Goal: Task Accomplishment & Management: Manage account settings

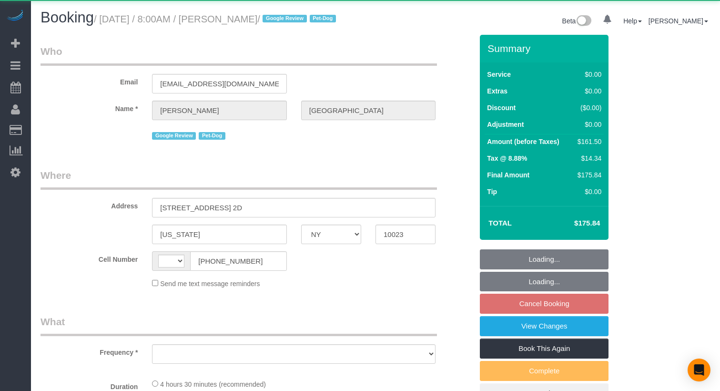
select select "NY"
select select "string:US"
select select "2"
select select "spot1"
select select "number:57"
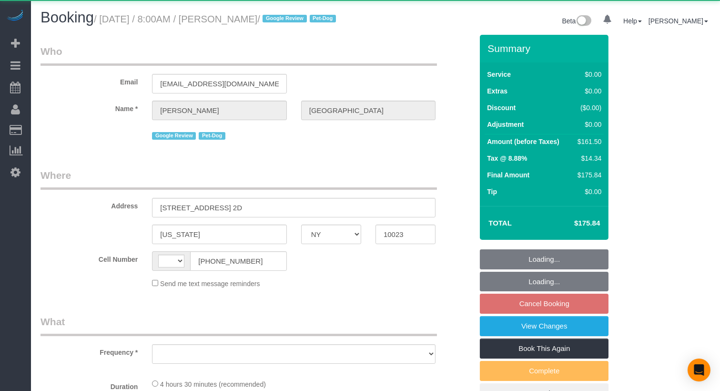
select select "number:75"
select select "number:13"
select select "number:5"
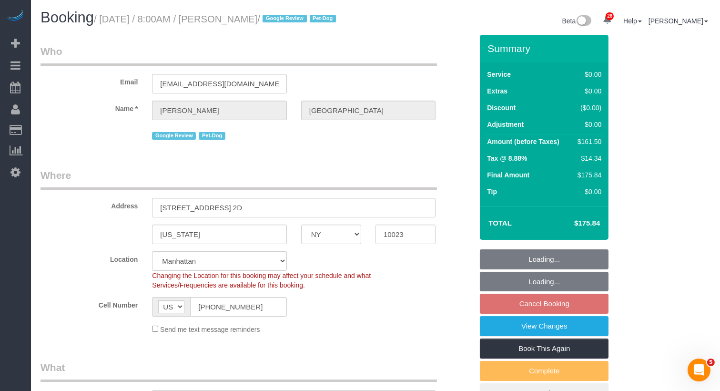
select select "object:1078"
select select "string:stripe-pm_1RiLeT4VGloSiKo7HeIsBs5v"
select select "spot58"
select select "2"
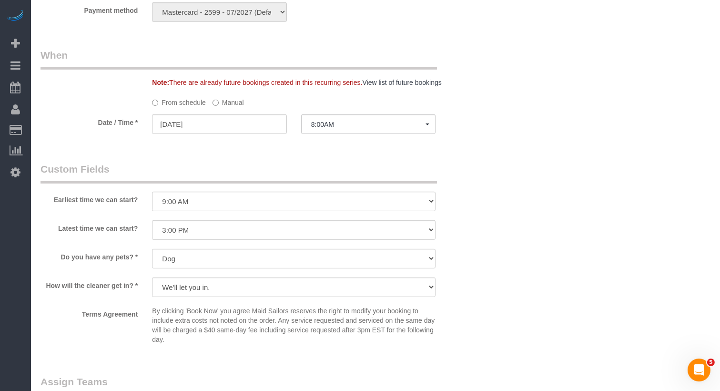
scroll to position [946, 0]
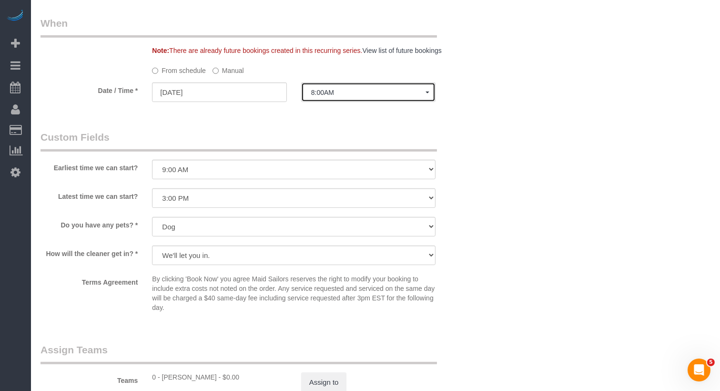
click at [331, 102] on button "8:00AM" at bounding box center [368, 92] width 134 height 20
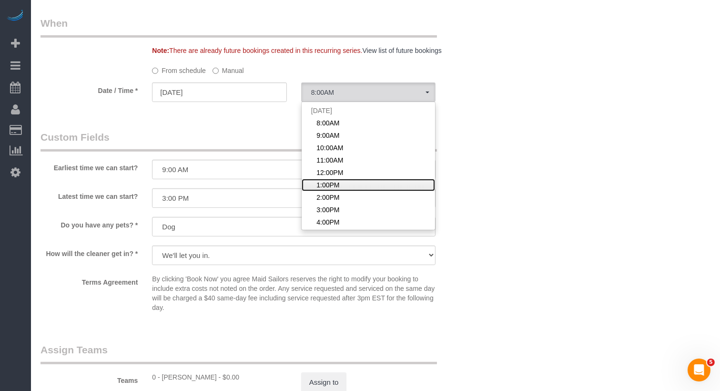
click at [331, 190] on span "1:00PM" at bounding box center [327, 185] width 23 height 10
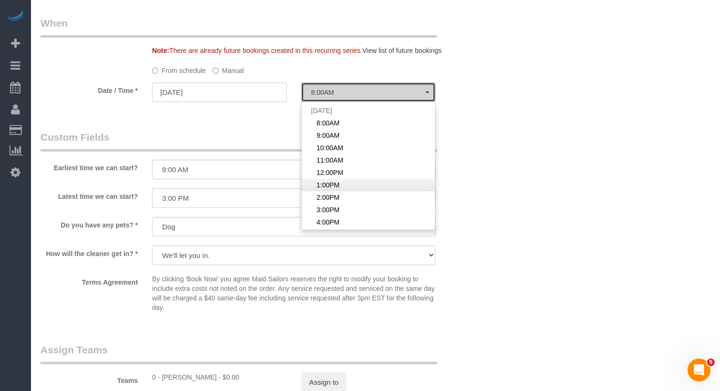
select select "spot63"
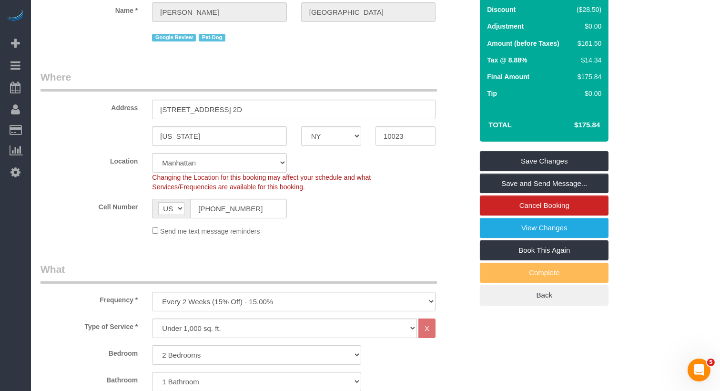
scroll to position [0, 0]
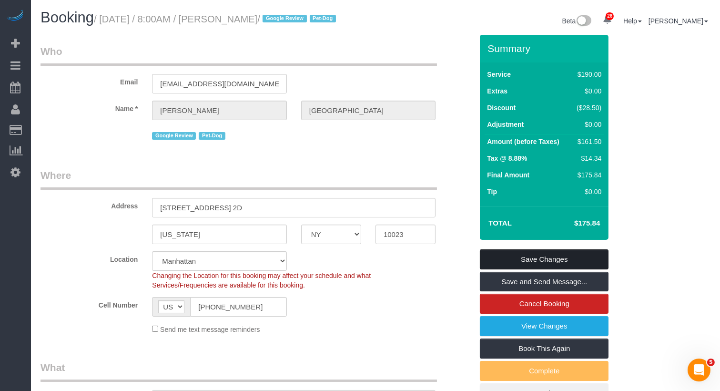
click at [536, 265] on link "Save Changes" at bounding box center [544, 259] width 129 height 20
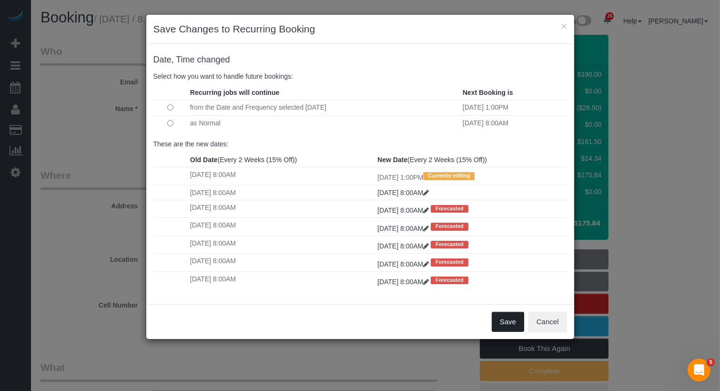
click at [503, 319] on button "Save" at bounding box center [508, 322] width 32 height 20
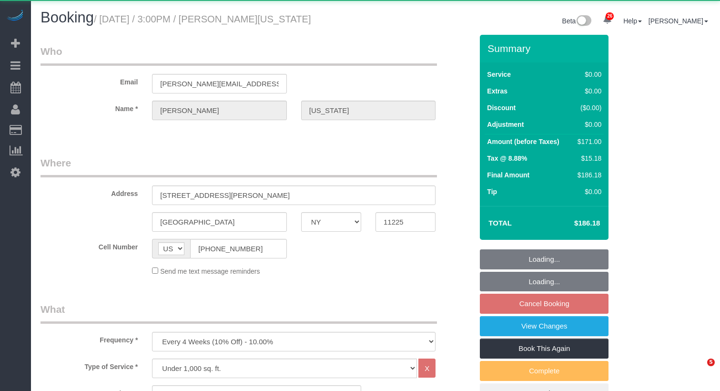
select select "NY"
select select "1"
select select "2"
select select "object:1065"
select select "string:stripe-pm_1RzHtg4VGloSiKo7Jn1bTGcG"
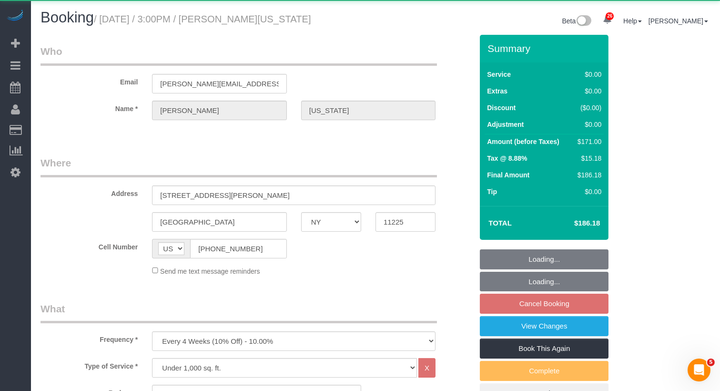
select select "1"
select select "2"
select select "spot65"
select select "number:89"
select select "number:90"
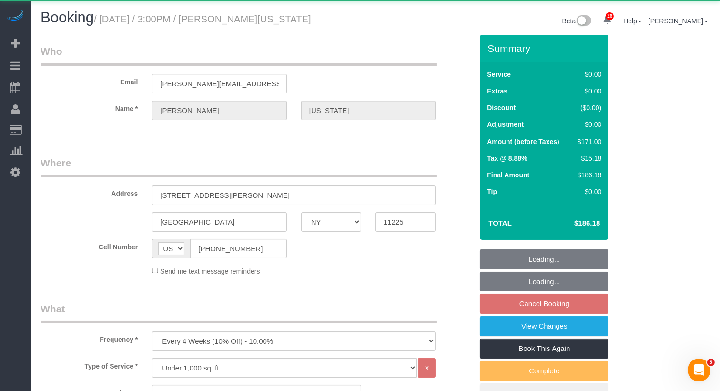
select select "number:15"
select select "number:5"
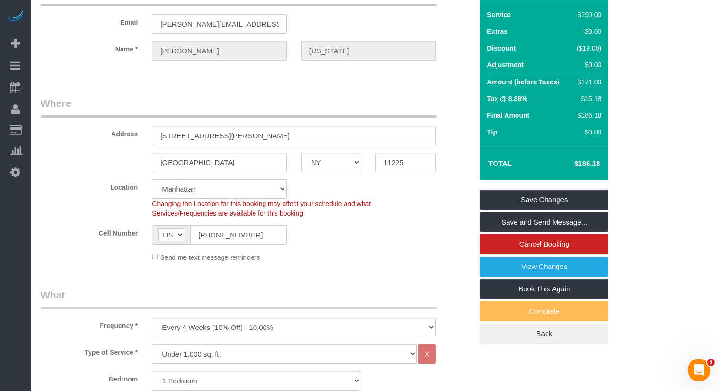
scroll to position [1, 0]
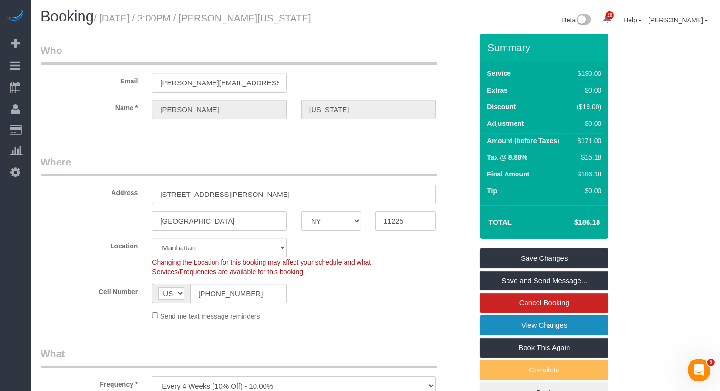
click at [522, 324] on link "View Changes" at bounding box center [544, 325] width 129 height 20
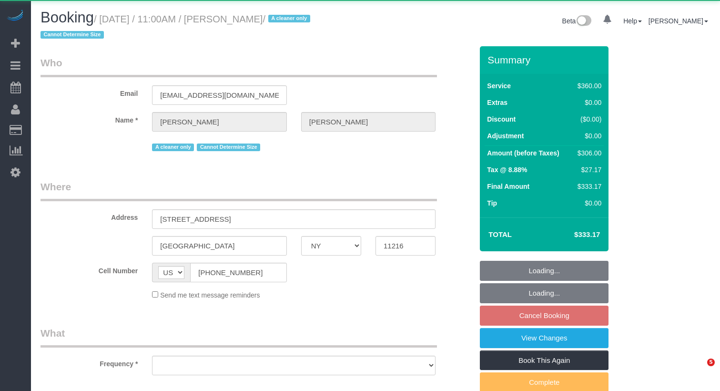
select select "NY"
select select "object:907"
select select "270"
select select "spot4"
select select "number:89"
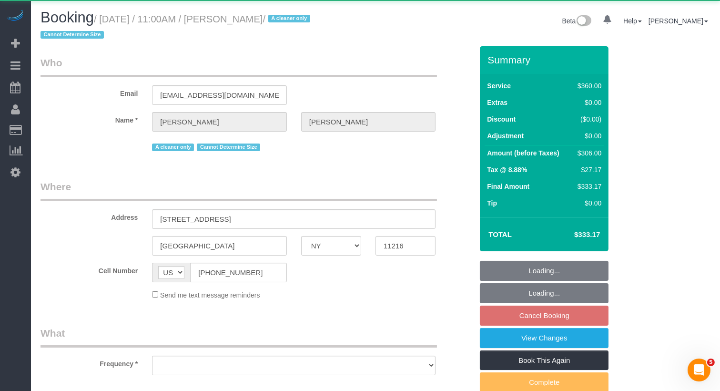
select select "number:90"
select select "number:15"
select select "number:5"
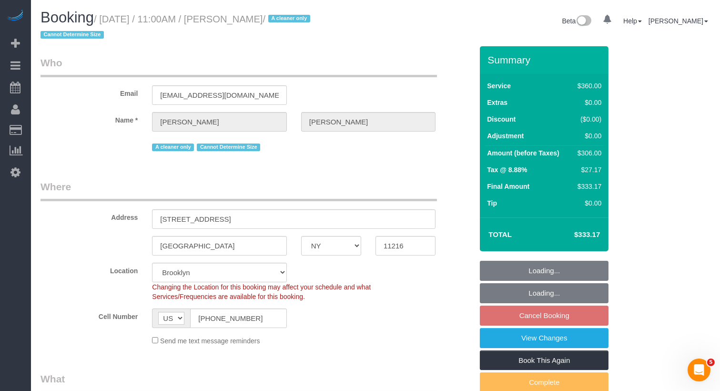
select select "object:1056"
select select "string:stripe-pm_1ROJ8L4VGloSiKo7J4o2l5l0"
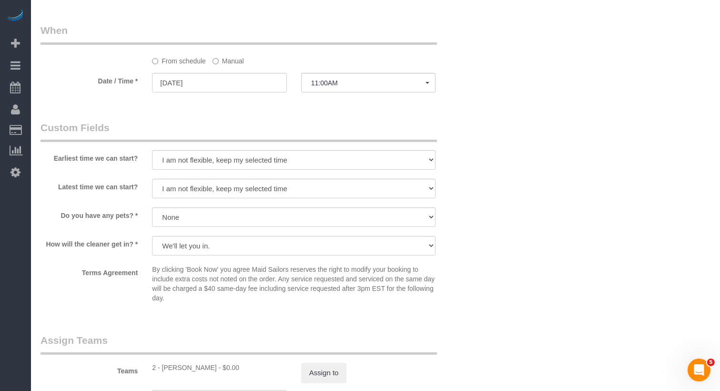
scroll to position [761, 0]
click at [339, 90] on button "11:00AM" at bounding box center [368, 82] width 134 height 20
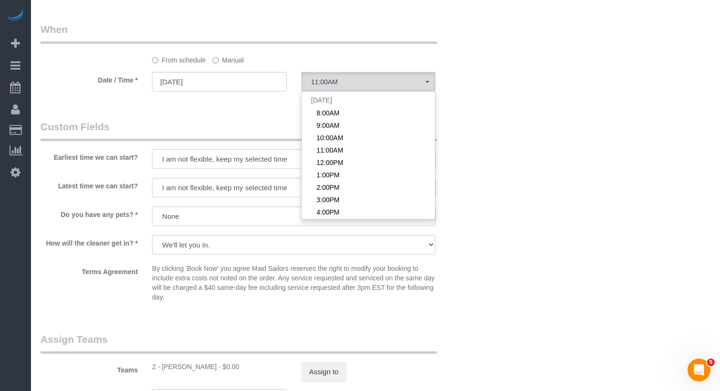
click at [229, 62] on label "Manual" at bounding box center [228, 58] width 31 height 13
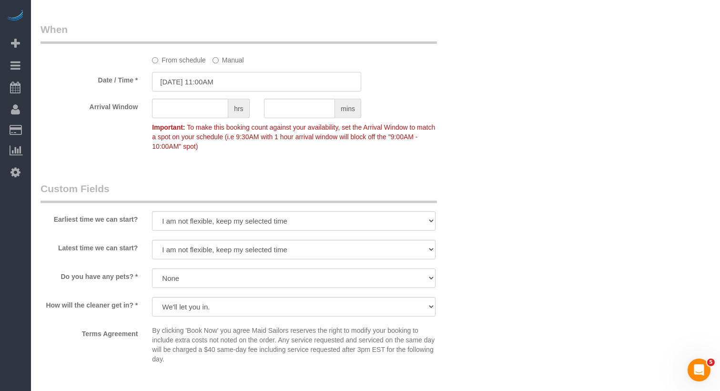
click at [224, 81] on input "09/26/2025 11:00AM" at bounding box center [256, 82] width 209 height 20
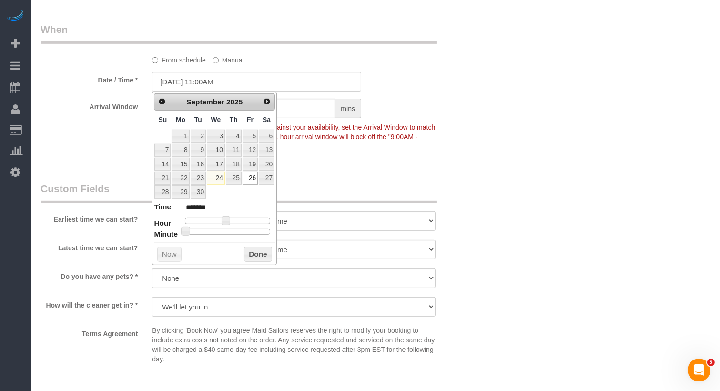
type input "09/26/2025 11:30AM"
type input "*******"
click at [231, 229] on div at bounding box center [227, 232] width 85 height 6
click at [262, 251] on button "Done" at bounding box center [258, 254] width 28 height 15
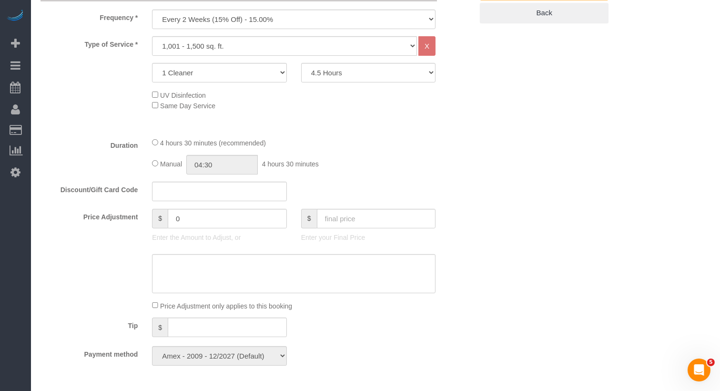
scroll to position [0, 0]
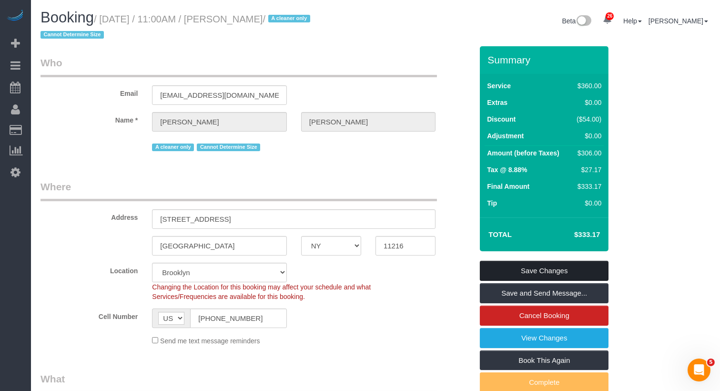
click at [571, 265] on link "Save Changes" at bounding box center [544, 271] width 129 height 20
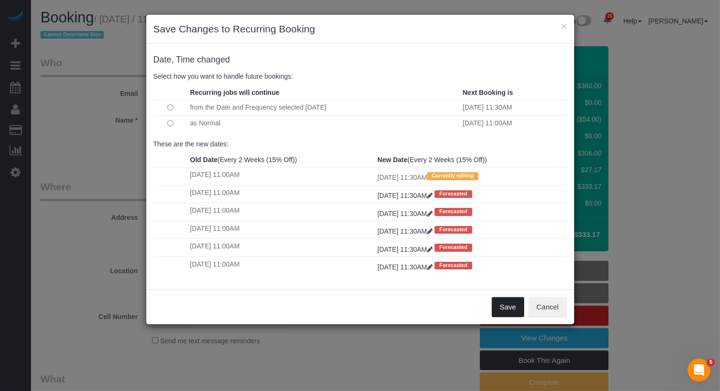
click at [508, 301] on button "Save" at bounding box center [508, 307] width 32 height 20
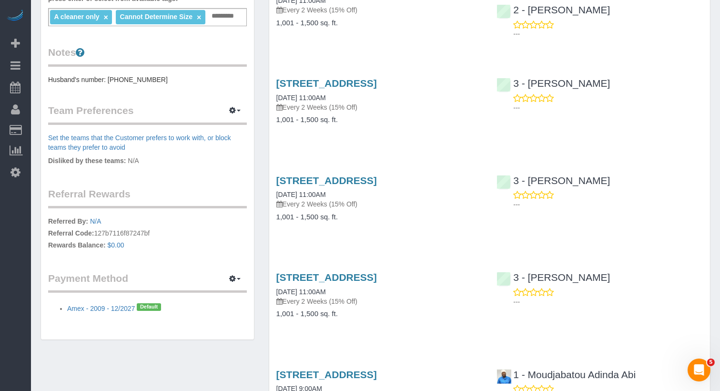
scroll to position [347, 0]
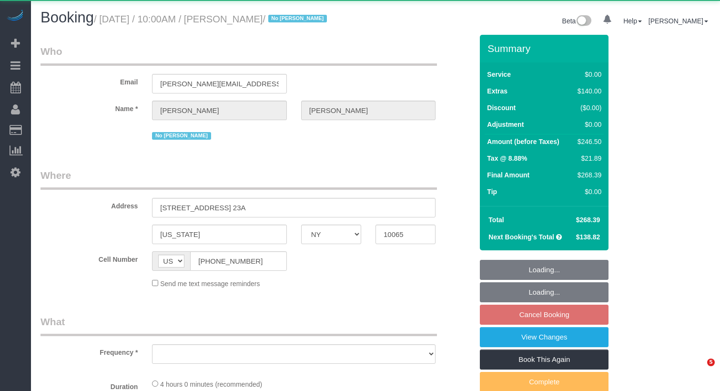
select select "NY"
select select "object:1129"
select select "1"
select select "spot3"
select select "number:58"
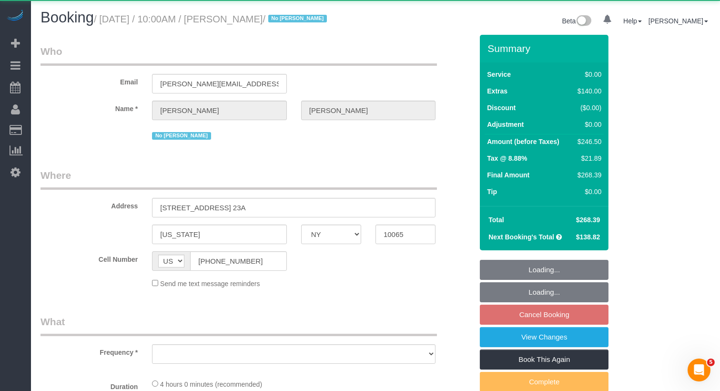
select select "number:73"
select select "number:15"
select select "number:5"
select select "number:21"
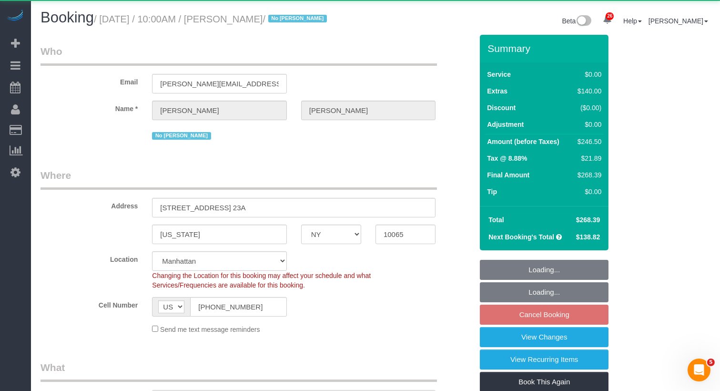
select select "string:stripe-pm_1NcSb54VGloSiKo7Oh2RJNSW"
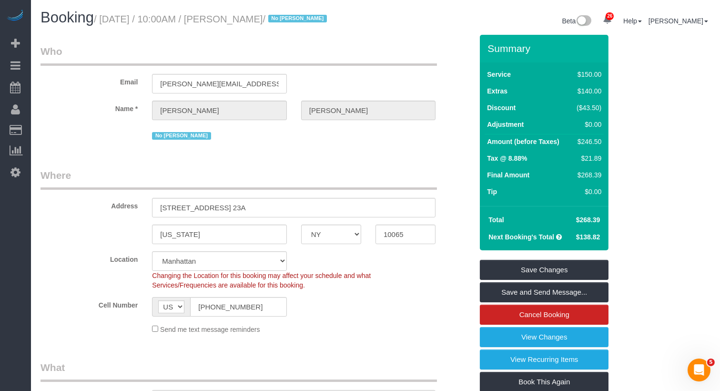
drag, startPoint x: 349, startPoint y: 17, endPoint x: 106, endPoint y: 21, distance: 242.6
click at [106, 21] on h1 "Booking / September 26, 2025 / 10:00AM / Roger Hewer-Candee / No Dequan Lowe" at bounding box center [205, 18] width 328 height 16
copy small "September 26, 2025 / 10:00AM / Roger Hewer-Candee /"
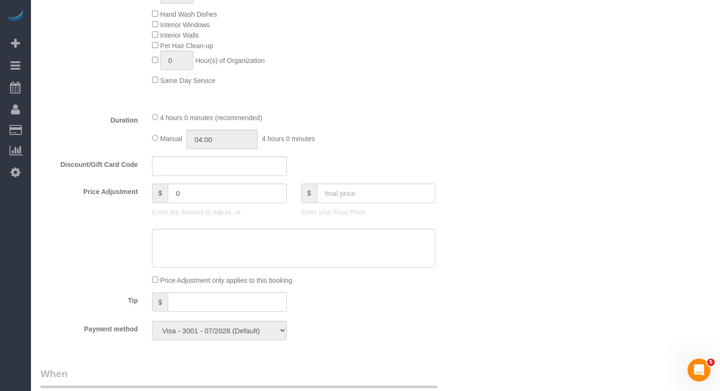
scroll to position [822, 0]
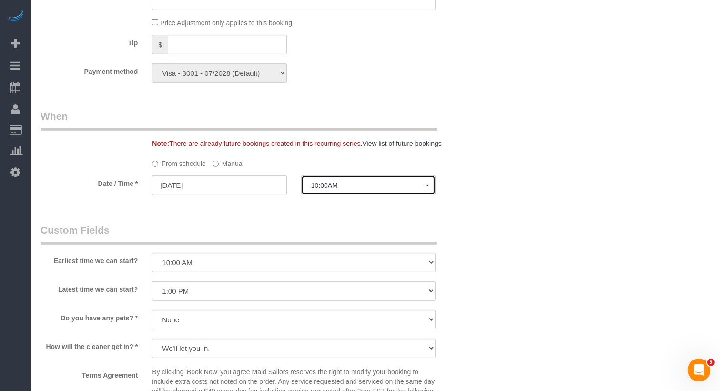
click at [314, 189] on span "10:00AM" at bounding box center [368, 186] width 114 height 8
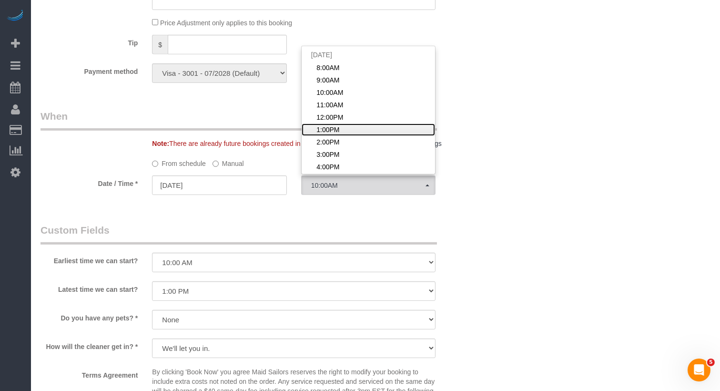
click at [333, 134] on span "1:00PM" at bounding box center [327, 130] width 23 height 10
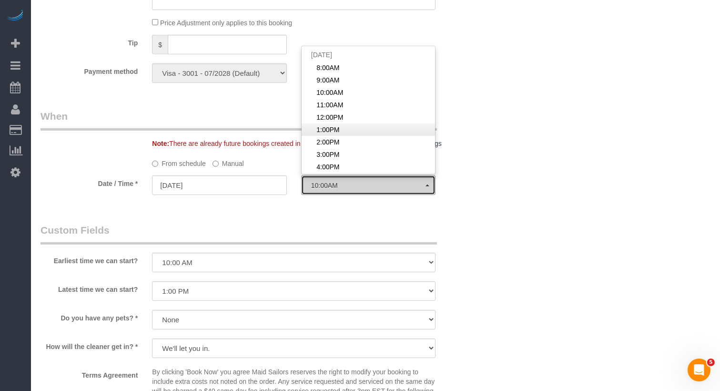
select select "spot6"
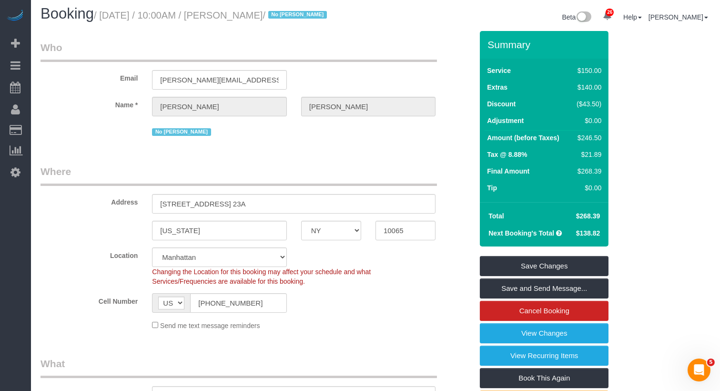
scroll to position [0, 0]
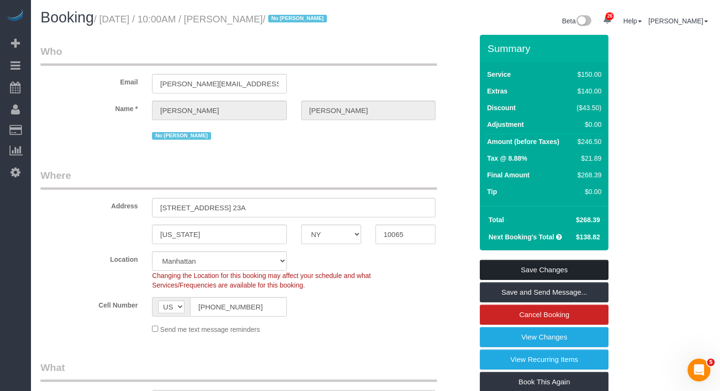
click at [521, 280] on link "Save Changes" at bounding box center [544, 270] width 129 height 20
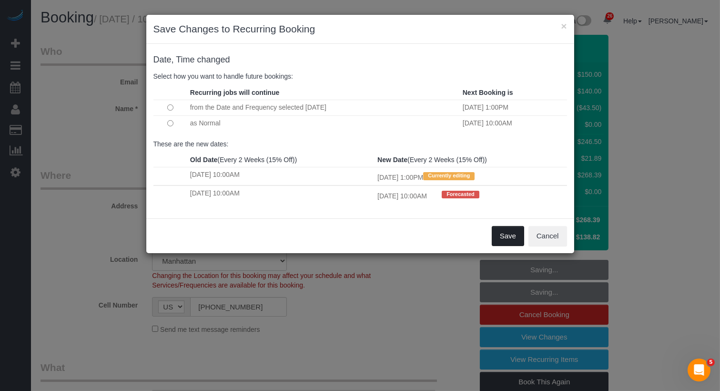
click at [501, 234] on button "Save" at bounding box center [508, 236] width 32 height 20
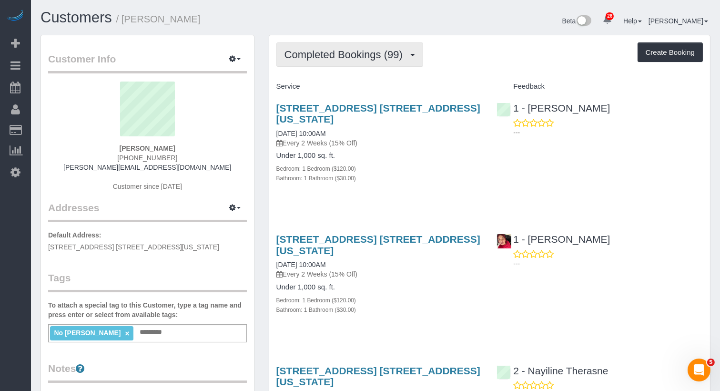
click at [320, 62] on button "Completed Bookings (99)" at bounding box center [349, 54] width 147 height 24
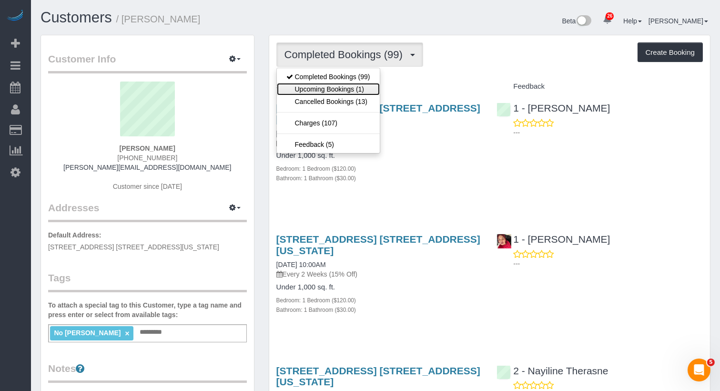
click at [321, 91] on link "Upcoming Bookings (1)" at bounding box center [328, 89] width 103 height 12
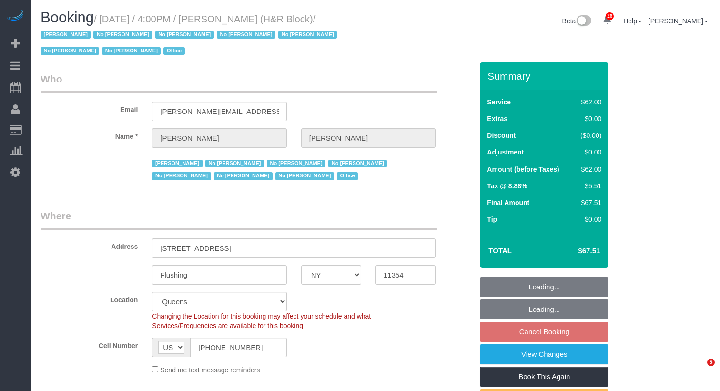
select select "NY"
select select "object:907"
select select "spot9"
select select "number:89"
select select "number:90"
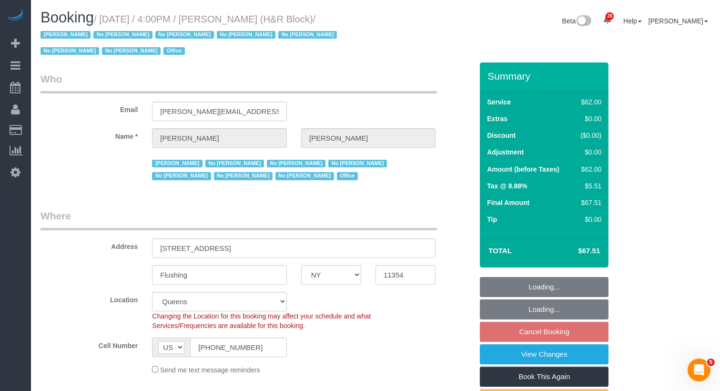
select select "number:15"
select select "number:5"
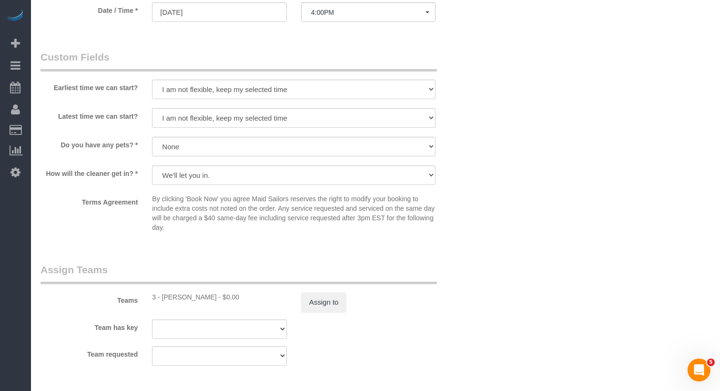
scroll to position [840, 0]
click at [324, 14] on span "4:00PM" at bounding box center [368, 12] width 114 height 8
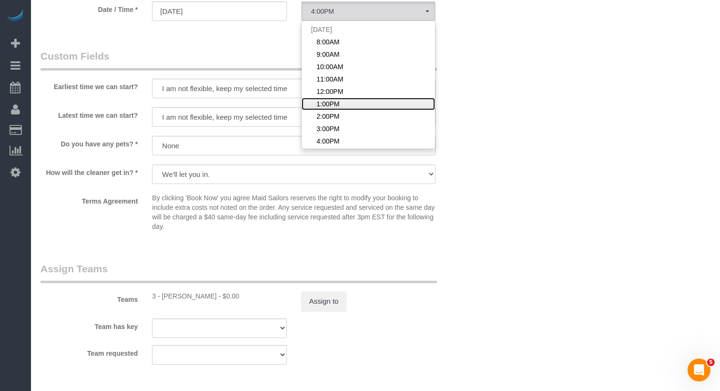
click at [338, 105] on span "1:00PM" at bounding box center [327, 104] width 23 height 10
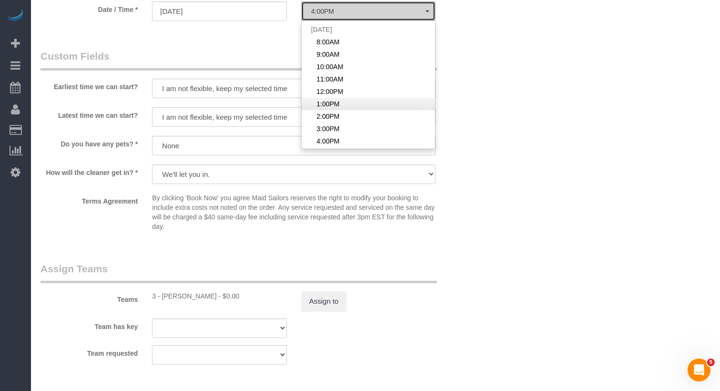
select select "spot6"
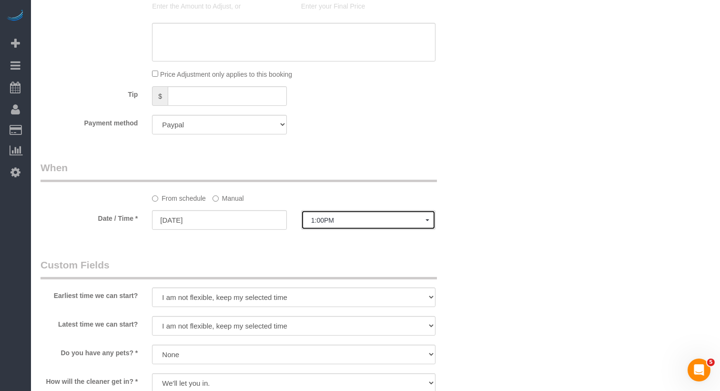
scroll to position [0, 0]
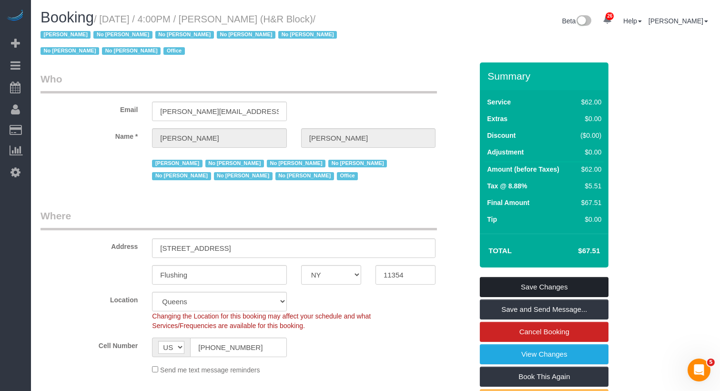
click at [547, 280] on link "Save Changes" at bounding box center [544, 287] width 129 height 20
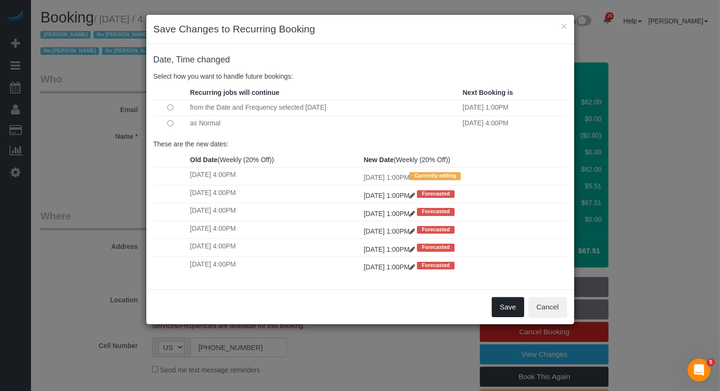
click at [515, 310] on button "Save" at bounding box center [508, 307] width 32 height 20
